Goal: Communication & Community: Answer question/provide support

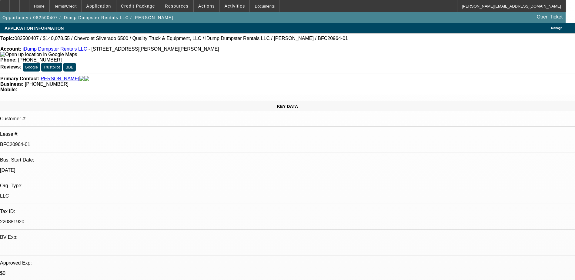
select select "0"
select select "6"
select select "0"
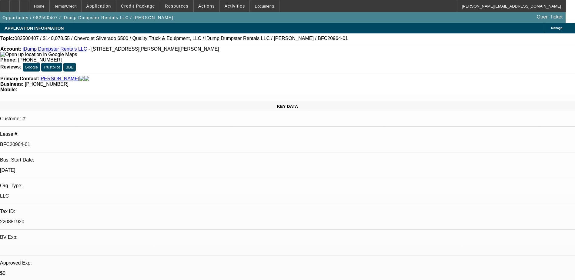
select select "0"
select select "6"
select select "0"
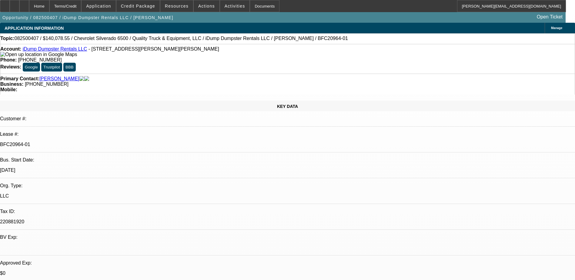
select select "0"
select select "6"
select select "0"
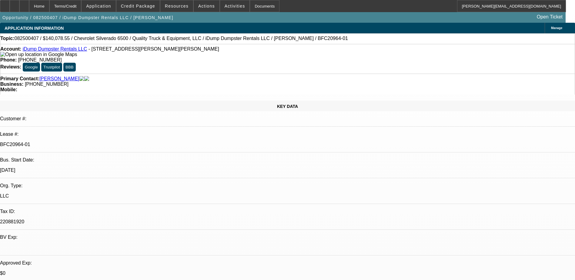
select select "6"
select select "0"
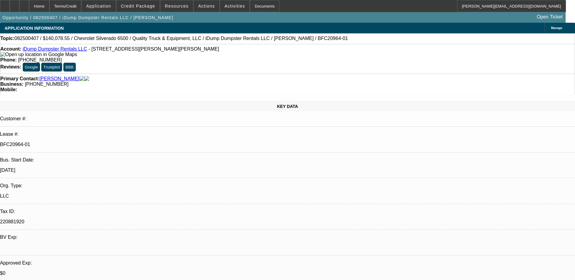
select select "0"
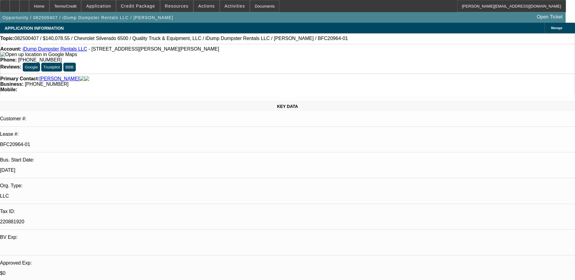
select select "0"
select select "1"
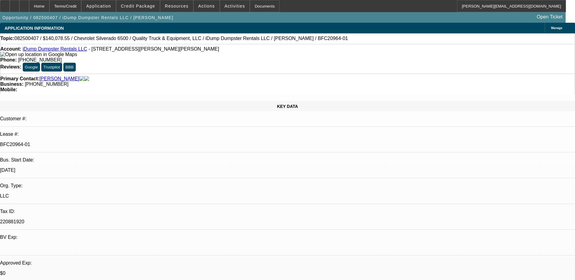
select select "6"
select select "1"
select select "6"
select select "1"
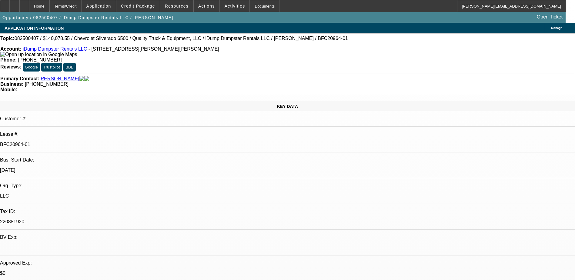
select select "1"
select select "6"
select select "1"
select select "6"
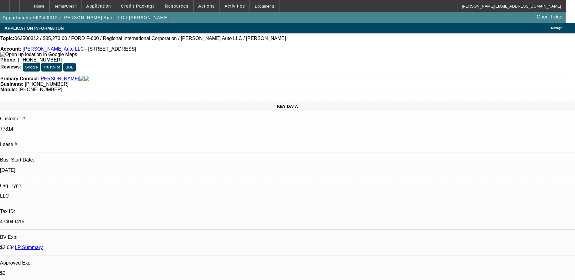
select select "0"
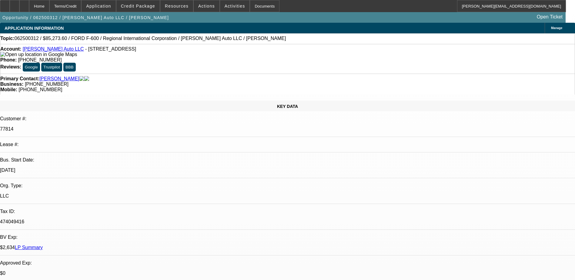
select select "0"
select select "0.1"
select select "0"
select select "0.1"
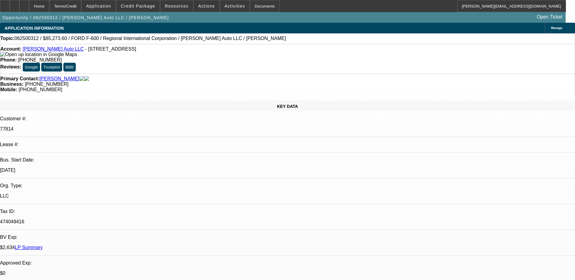
select select "0"
select select "1"
select select "6"
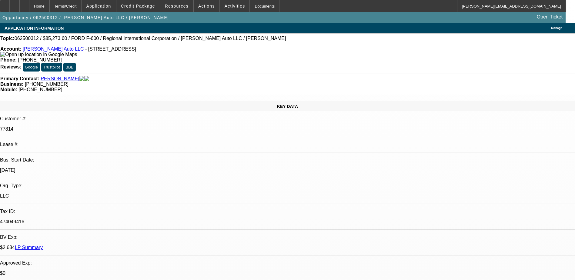
select select "1"
select select "6"
select select "1"
select select "2"
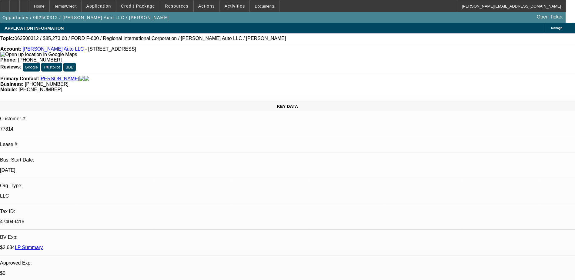
select select "6"
select select "1"
select select "2"
select select "6"
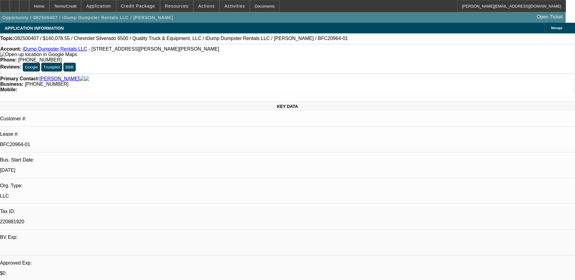
select select "0"
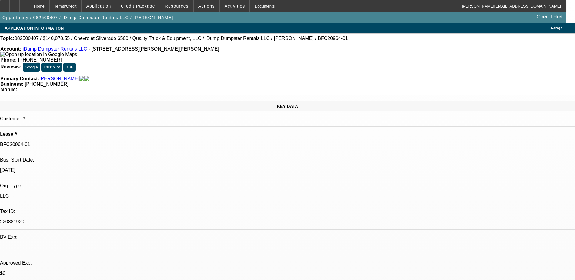
select select "0"
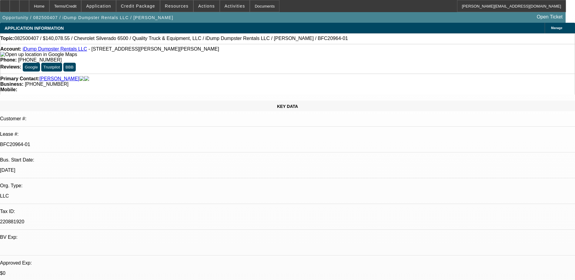
select select "0"
select select "1"
select select "6"
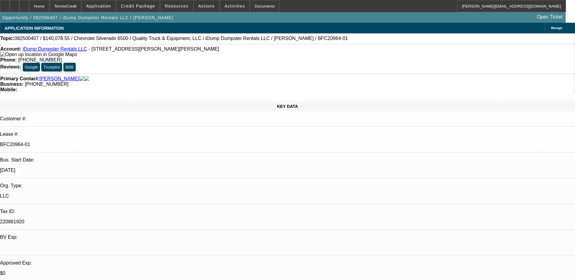
select select "1"
select select "6"
select select "1"
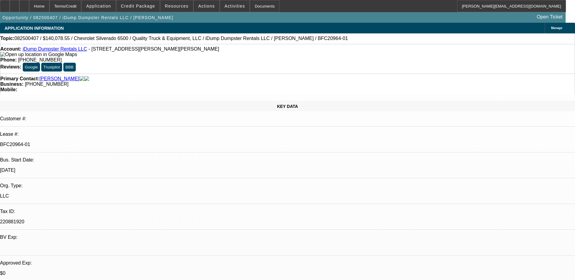
select select "6"
select select "1"
select select "6"
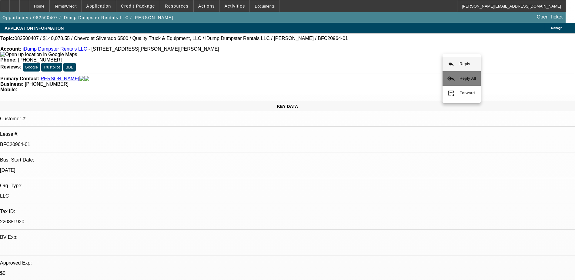
click at [461, 80] on span "Reply All" at bounding box center [468, 78] width 16 height 5
click at [24, 4] on icon at bounding box center [24, 4] width 0 height 0
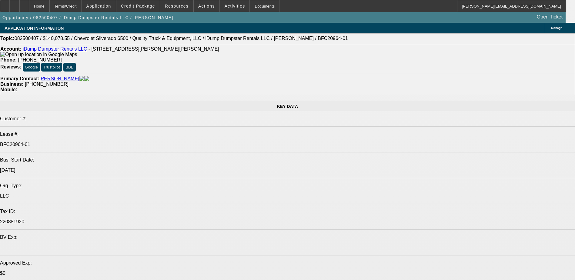
select select "0"
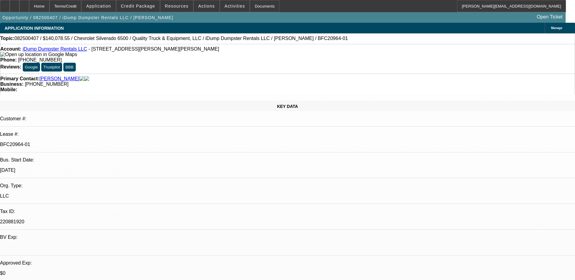
select select "0"
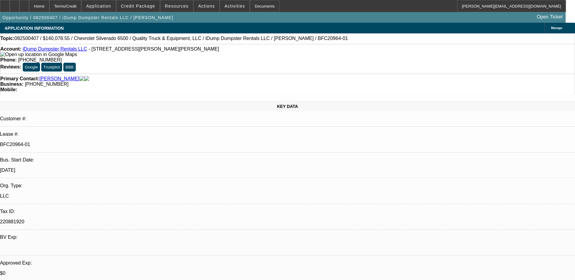
select select "0"
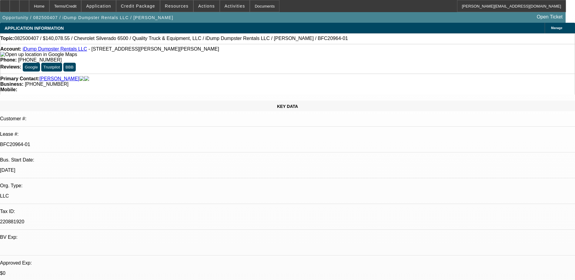
select select "0"
select select "1"
select select "6"
select select "1"
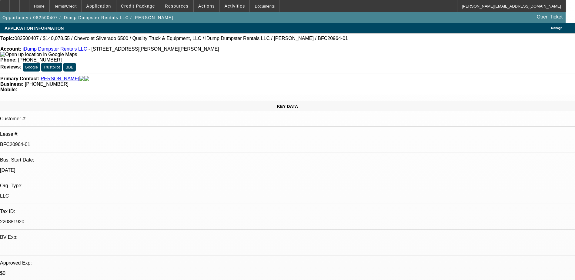
select select "1"
select select "6"
select select "1"
select select "6"
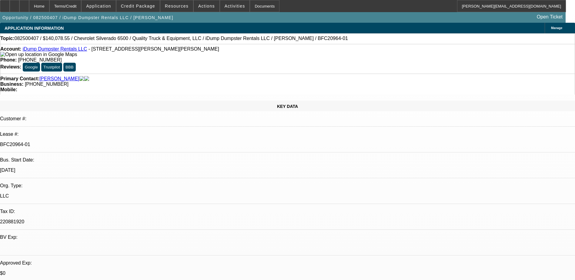
select select "1"
select select "6"
